Goal: Information Seeking & Learning: Learn about a topic

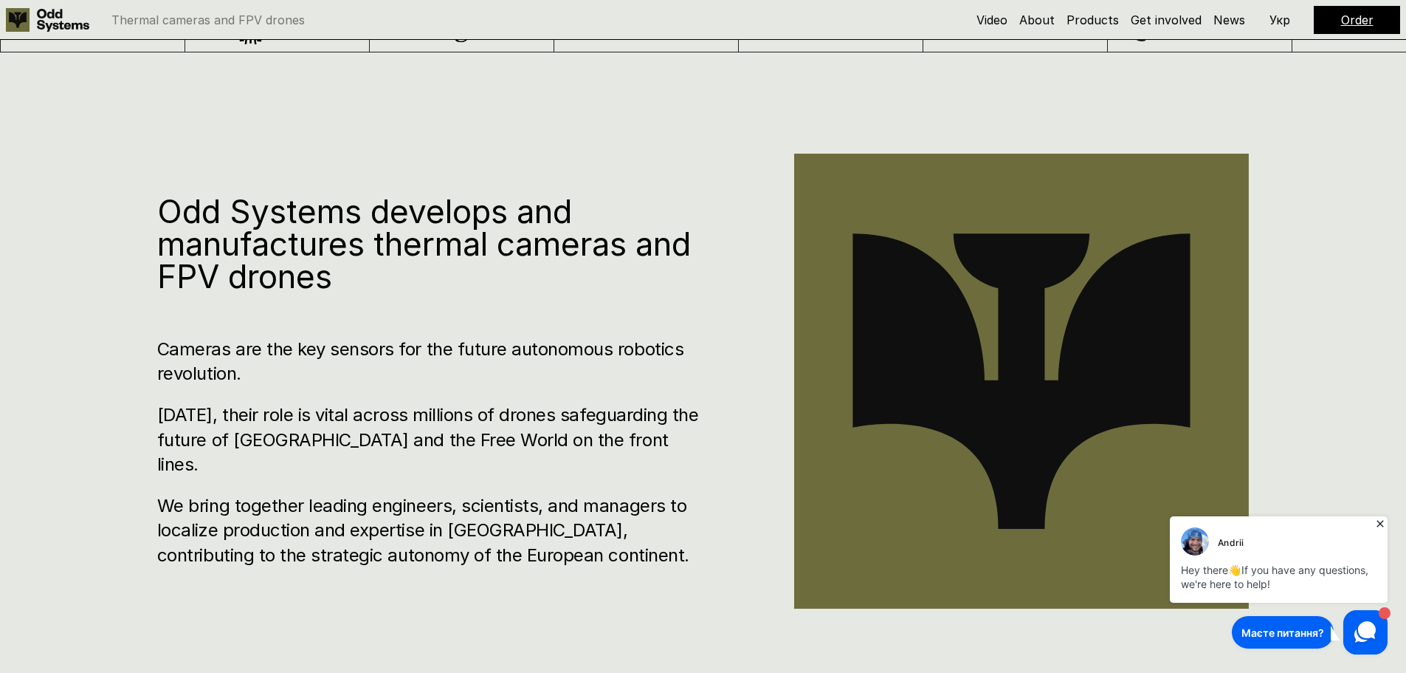
scroll to position [960, 0]
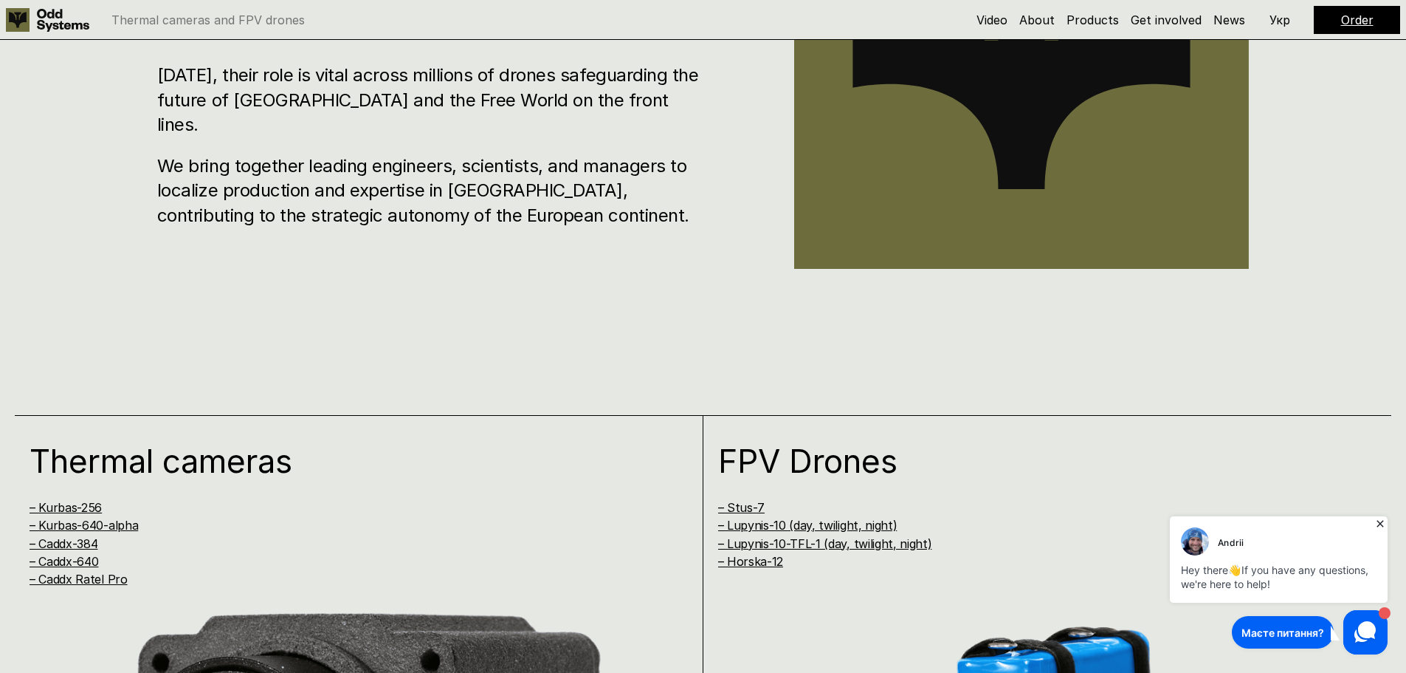
click at [1382, 528] on icon at bounding box center [1380, 523] width 15 height 15
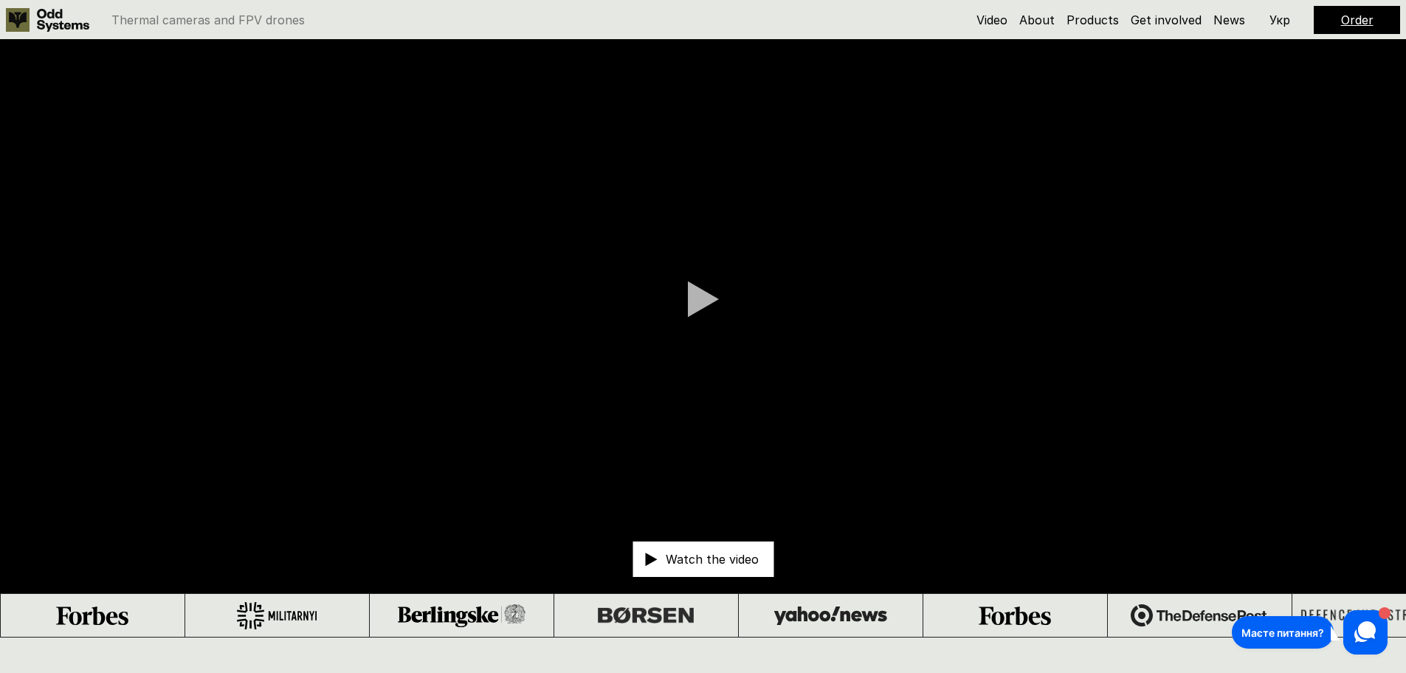
scroll to position [0, 0]
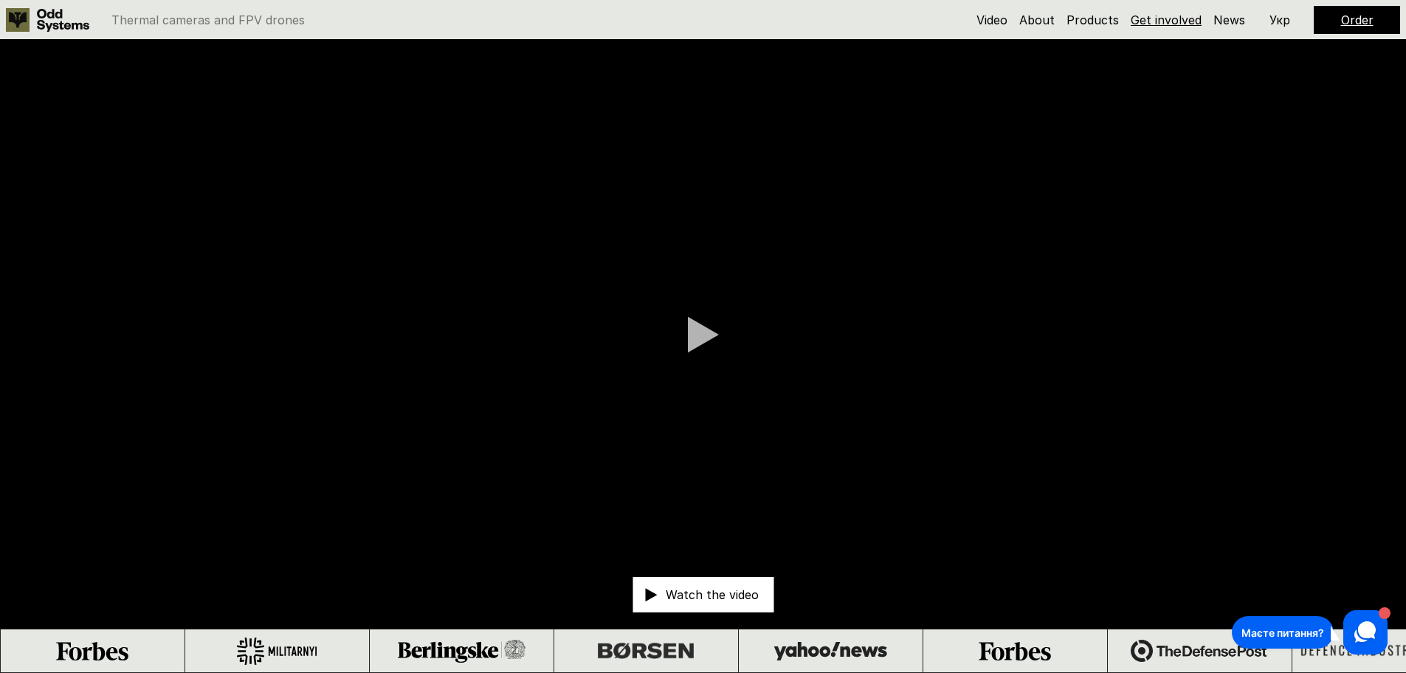
click at [1141, 22] on link "Get involved" at bounding box center [1166, 20] width 71 height 15
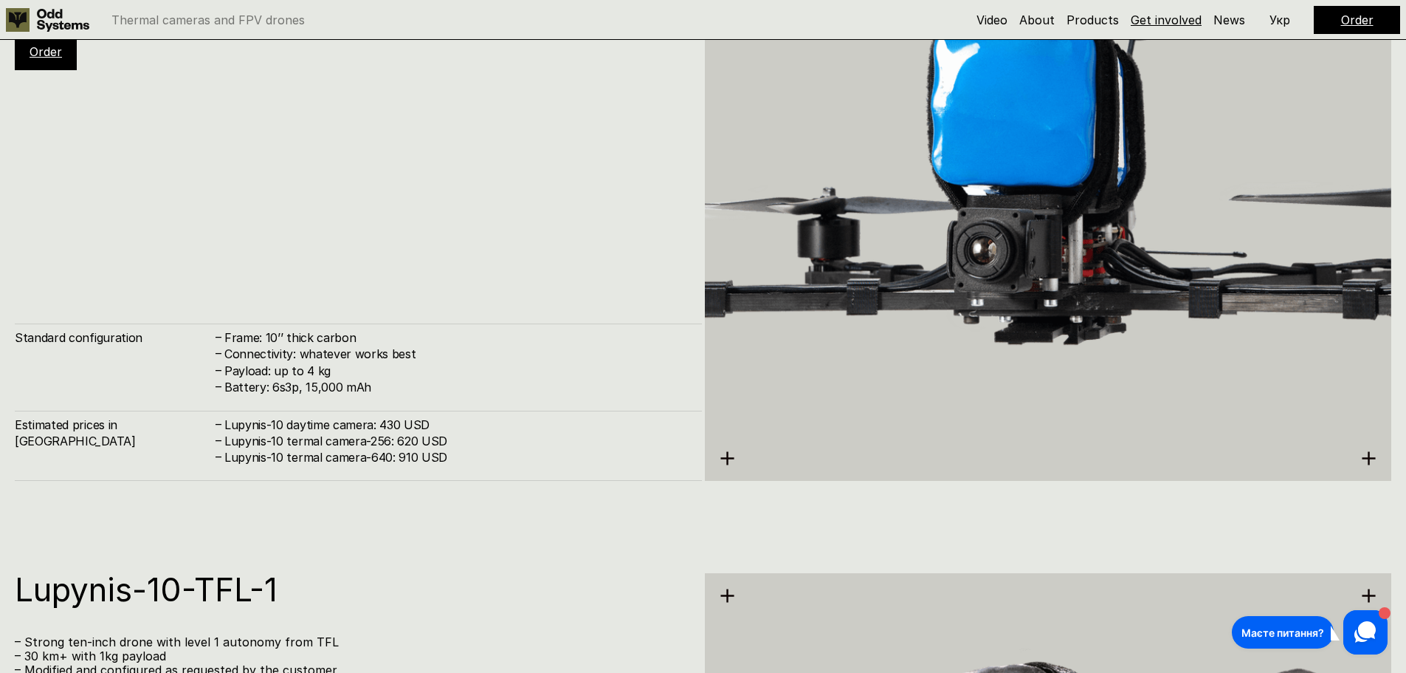
scroll to position [8071, 0]
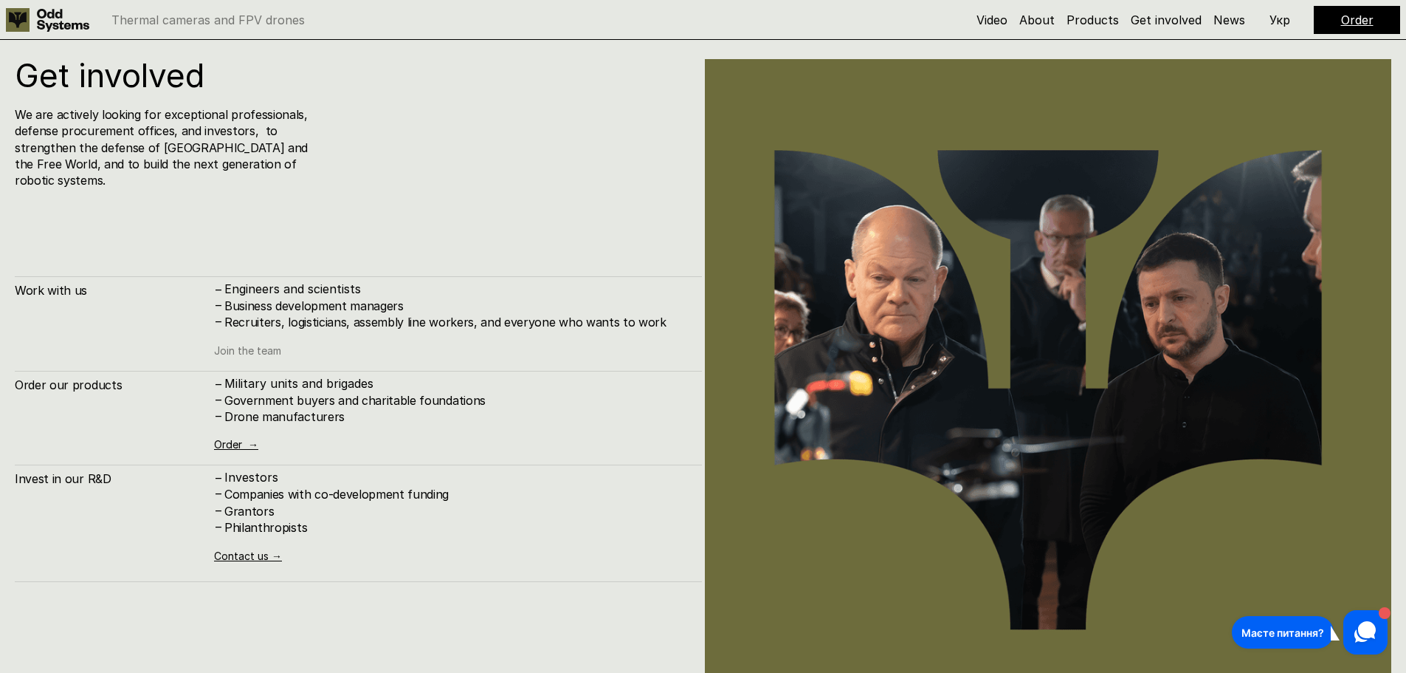
click at [268, 344] on link "Join the team" at bounding box center [247, 350] width 67 height 13
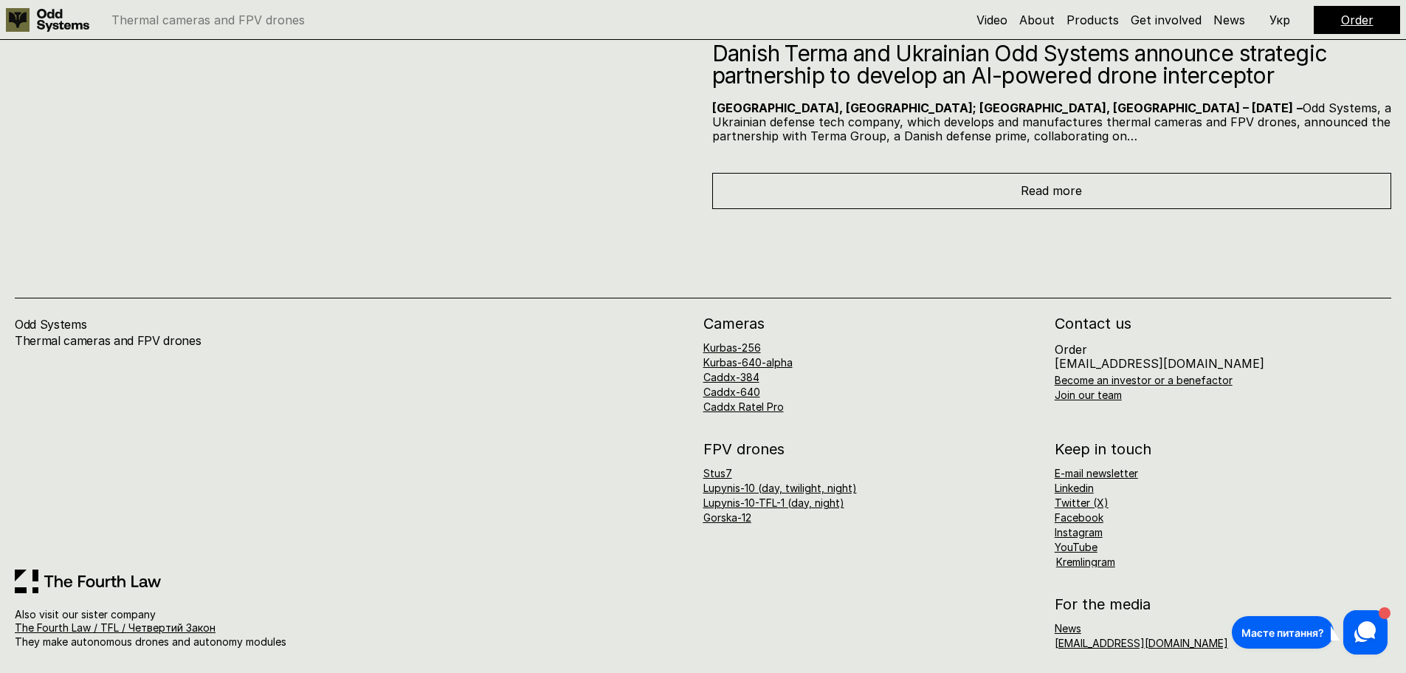
scroll to position [9373, 0]
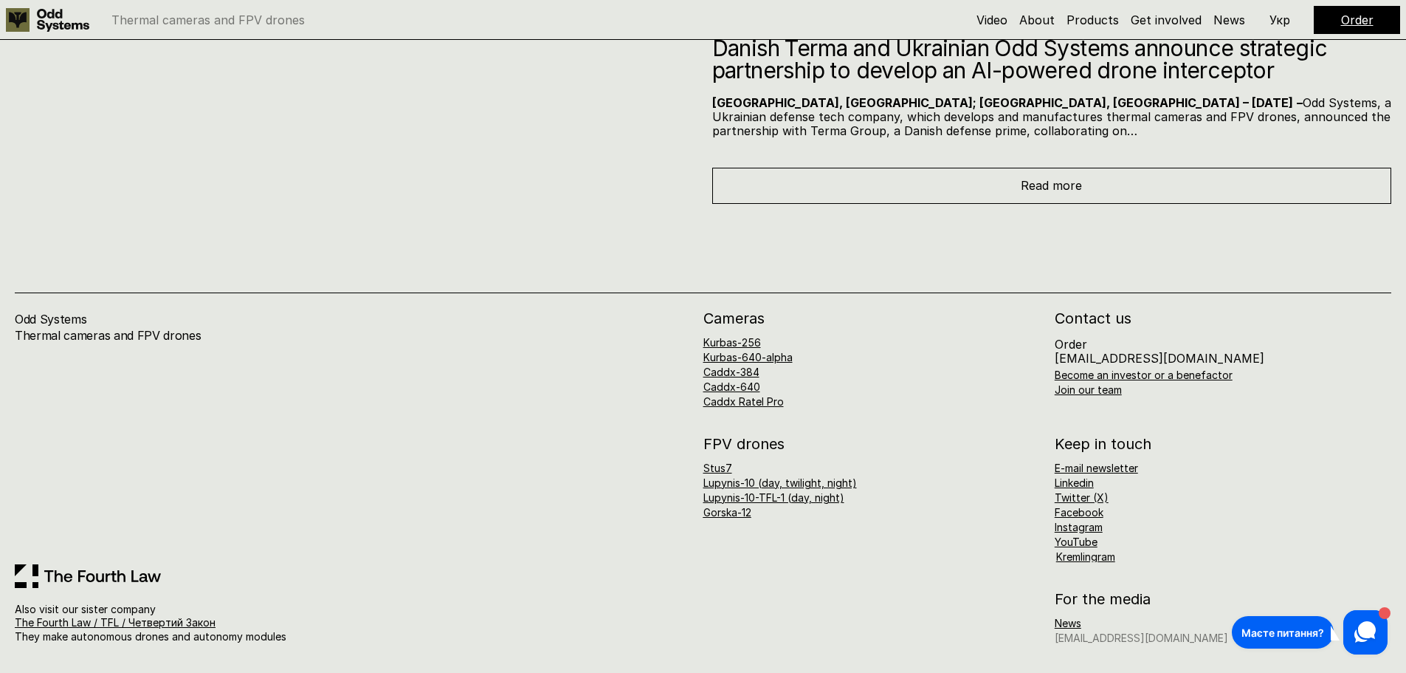
click at [1134, 631] on link "[EMAIL_ADDRESS][DOMAIN_NAME]" at bounding box center [1142, 637] width 174 height 13
drag, startPoint x: 1205, startPoint y: 639, endPoint x: 1056, endPoint y: 656, distance: 150.0
click at [1056, 656] on div "Odd Systems Thermal cameras and FPV drones Also visit our sister company The Fo…" at bounding box center [703, 438] width 1406 height 469
click at [878, 520] on div "FPV drones Stus7 Lupynis-10 (day, twilight, night) Lupynis-10-TFL-1 (day, night…" at bounding box center [1048, 499] width 689 height 126
click at [843, 484] on link "Lupynis-10 (day, twilight, night)" at bounding box center [781, 482] width 154 height 13
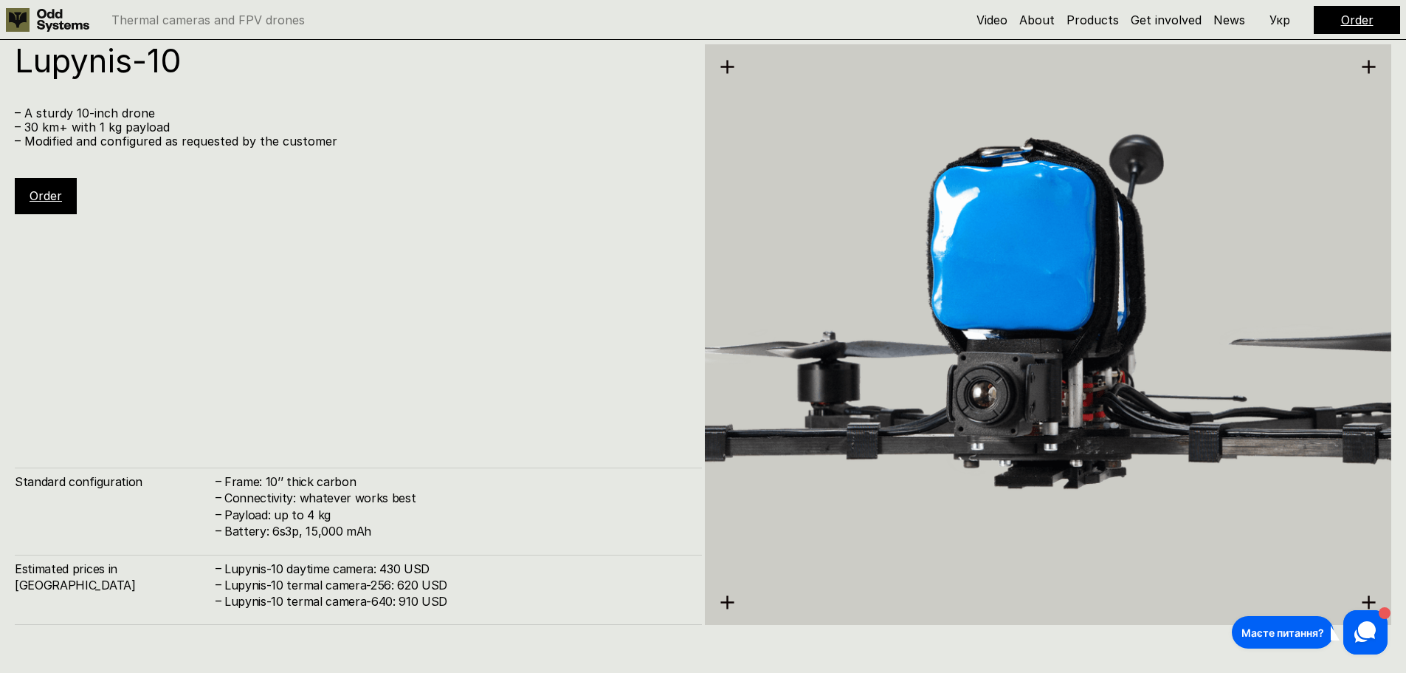
scroll to position [6053, 0]
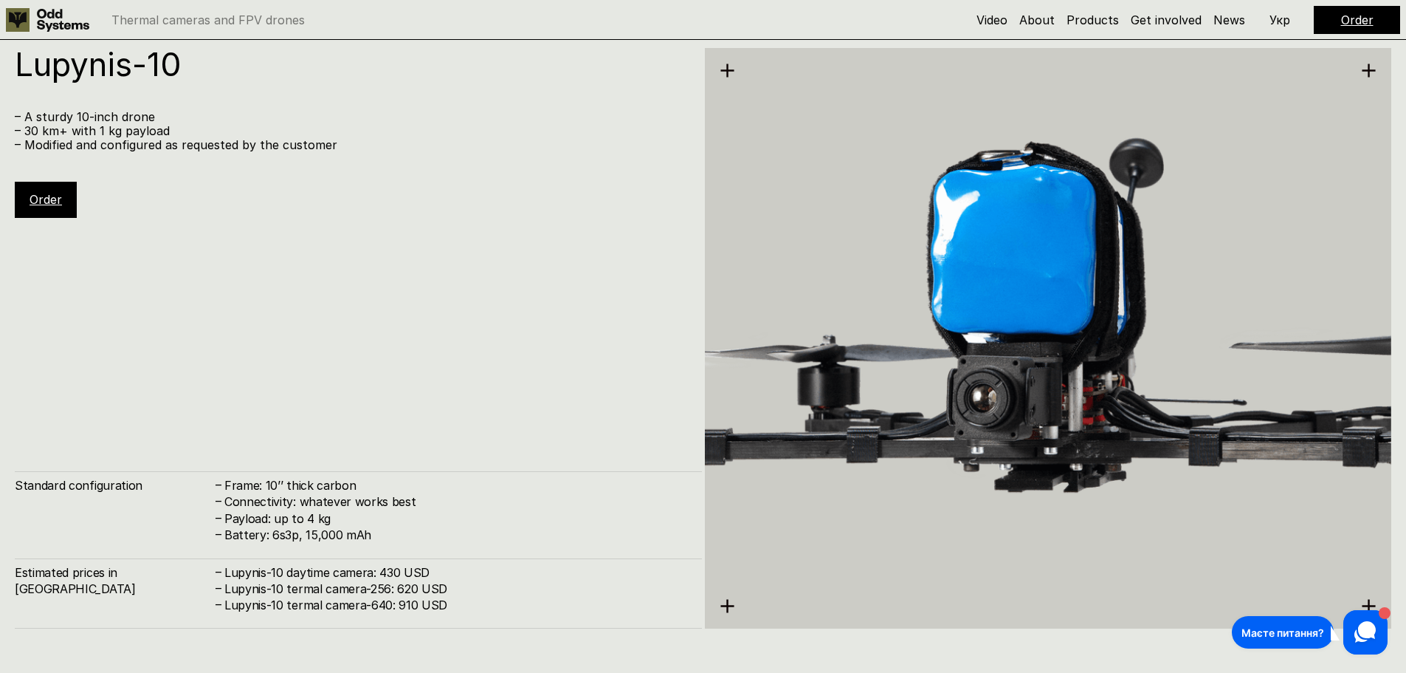
click at [1276, 18] on p "Укр" at bounding box center [1280, 20] width 21 height 12
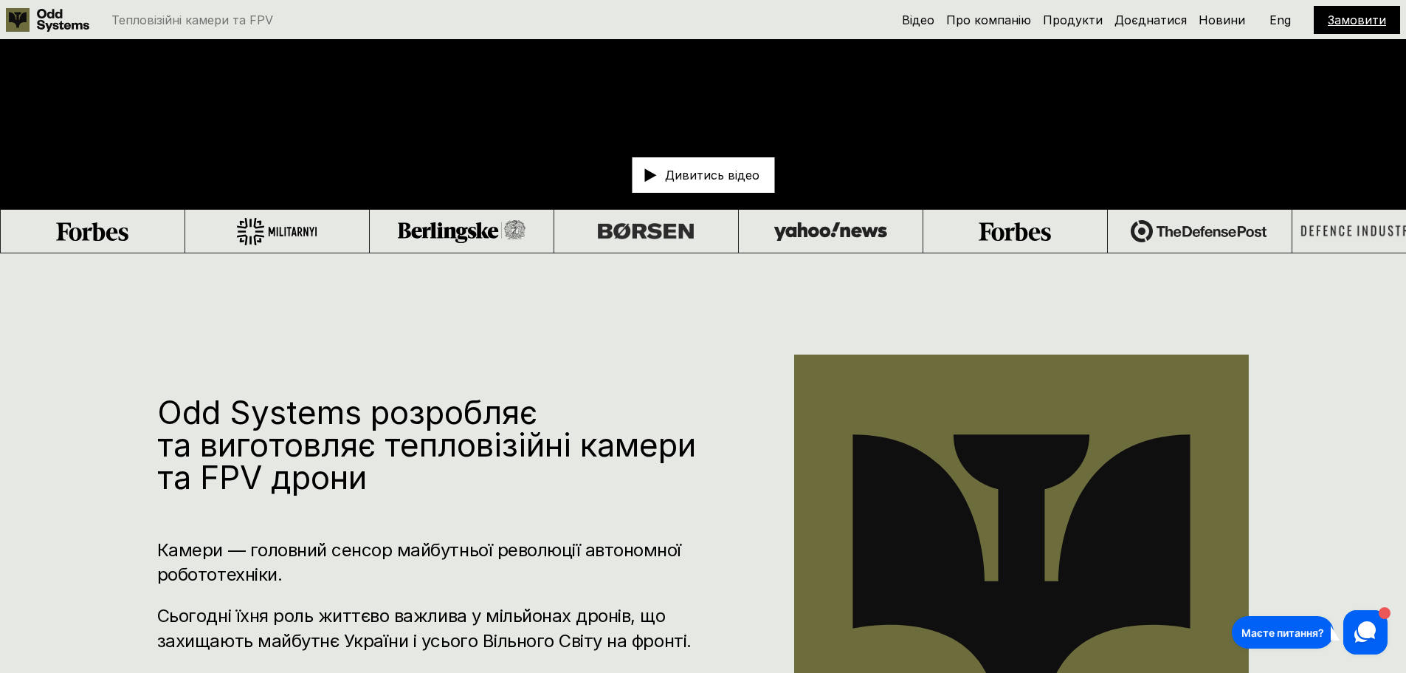
scroll to position [443, 0]
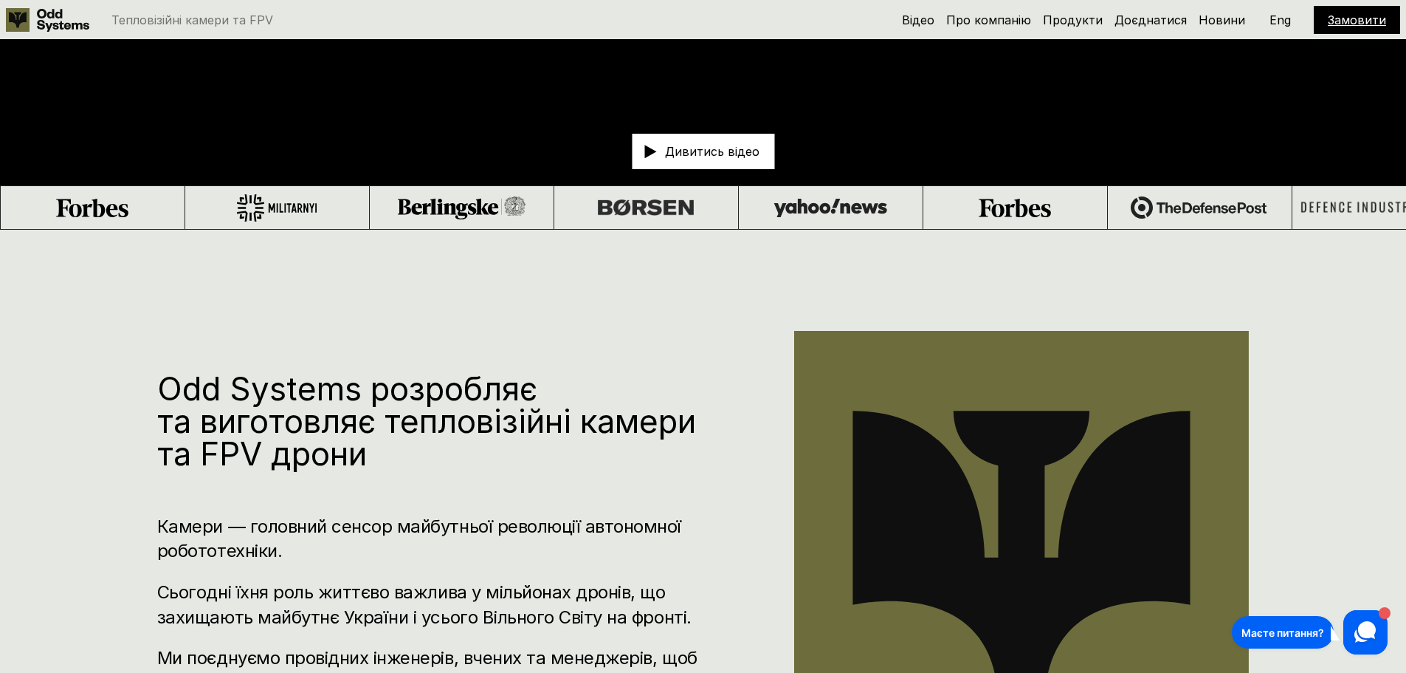
click at [1358, 630] on use at bounding box center [1365, 631] width 21 height 21
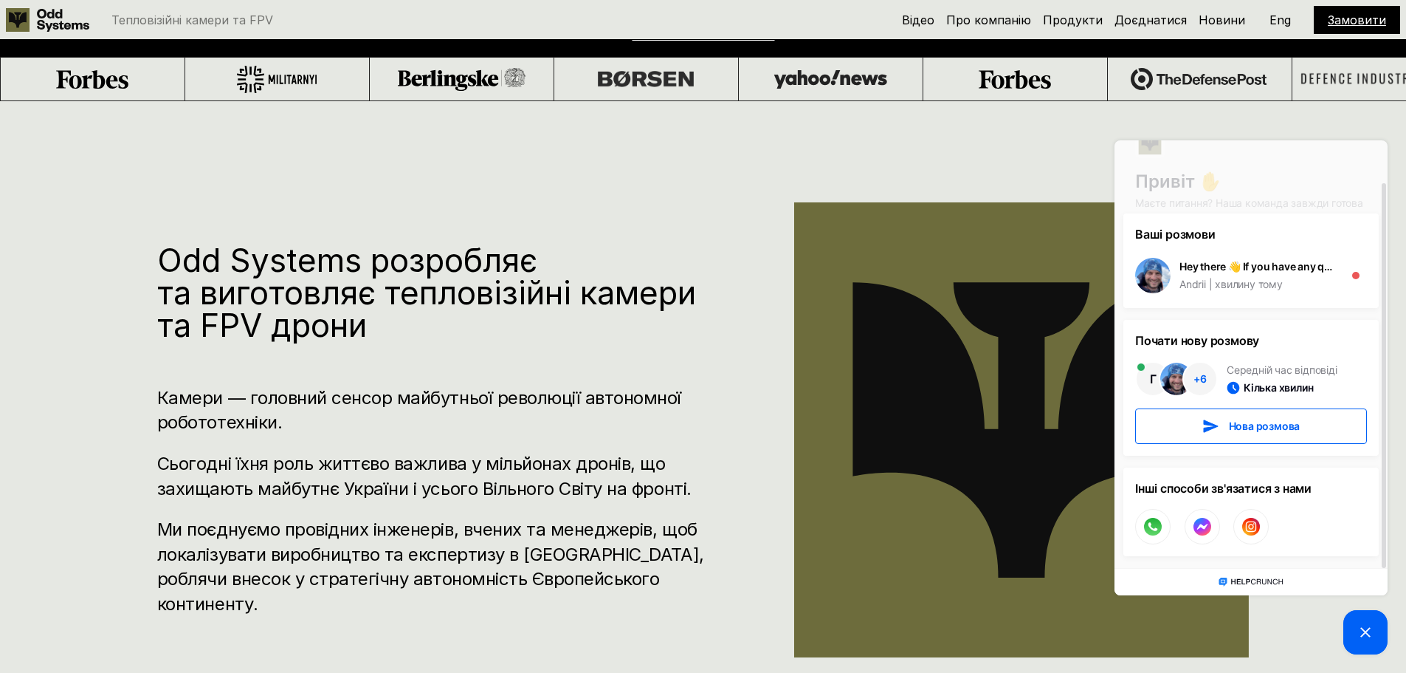
scroll to position [812, 0]
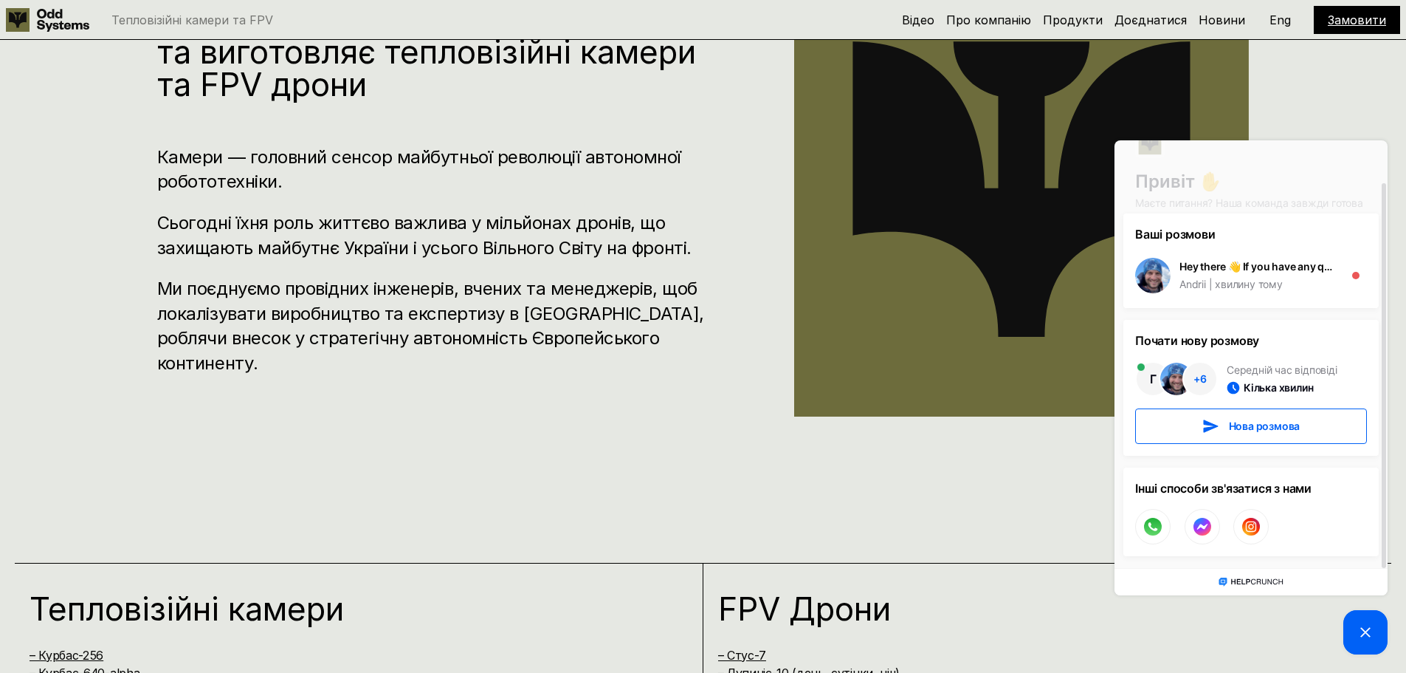
click at [673, 489] on div "Odd Systems розробляє та виготовляє тепловізійні камери та FPV дрони Камери — г…" at bounding box center [703, 196] width 1406 height 673
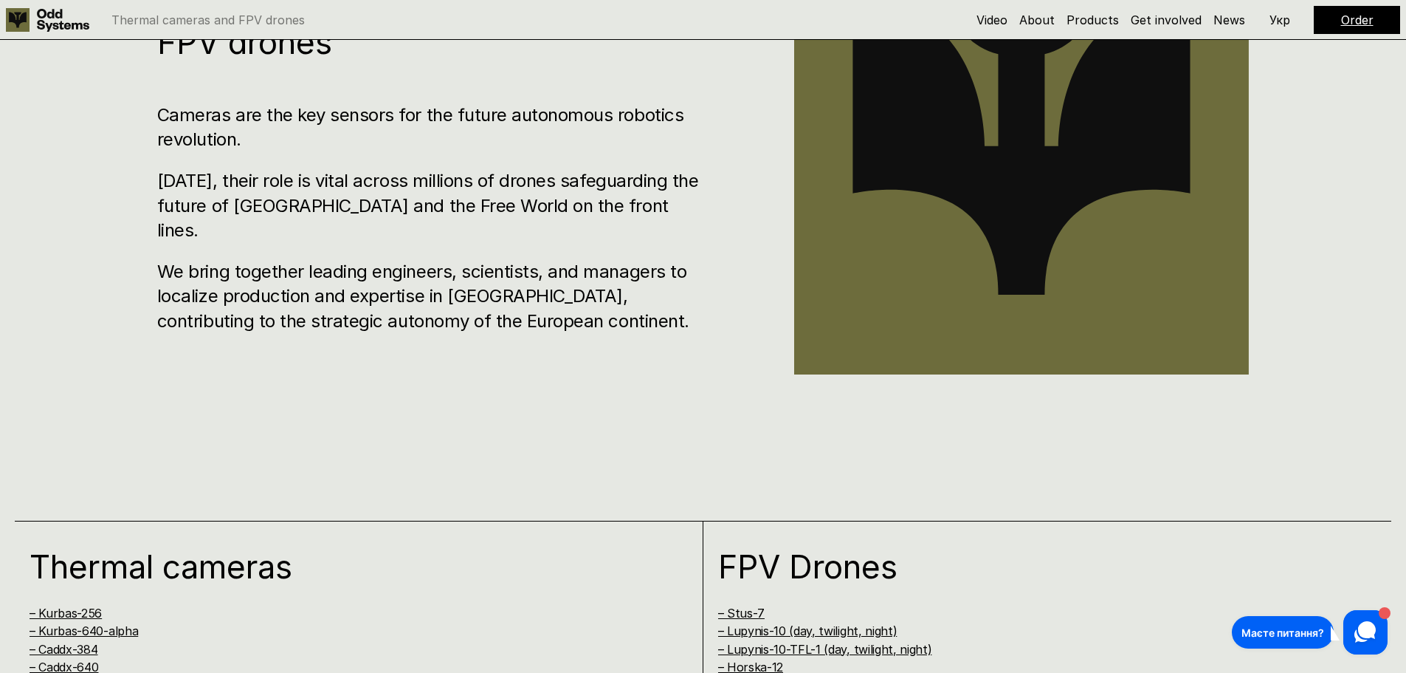
scroll to position [1403, 0]
